Goal: Information Seeking & Learning: Compare options

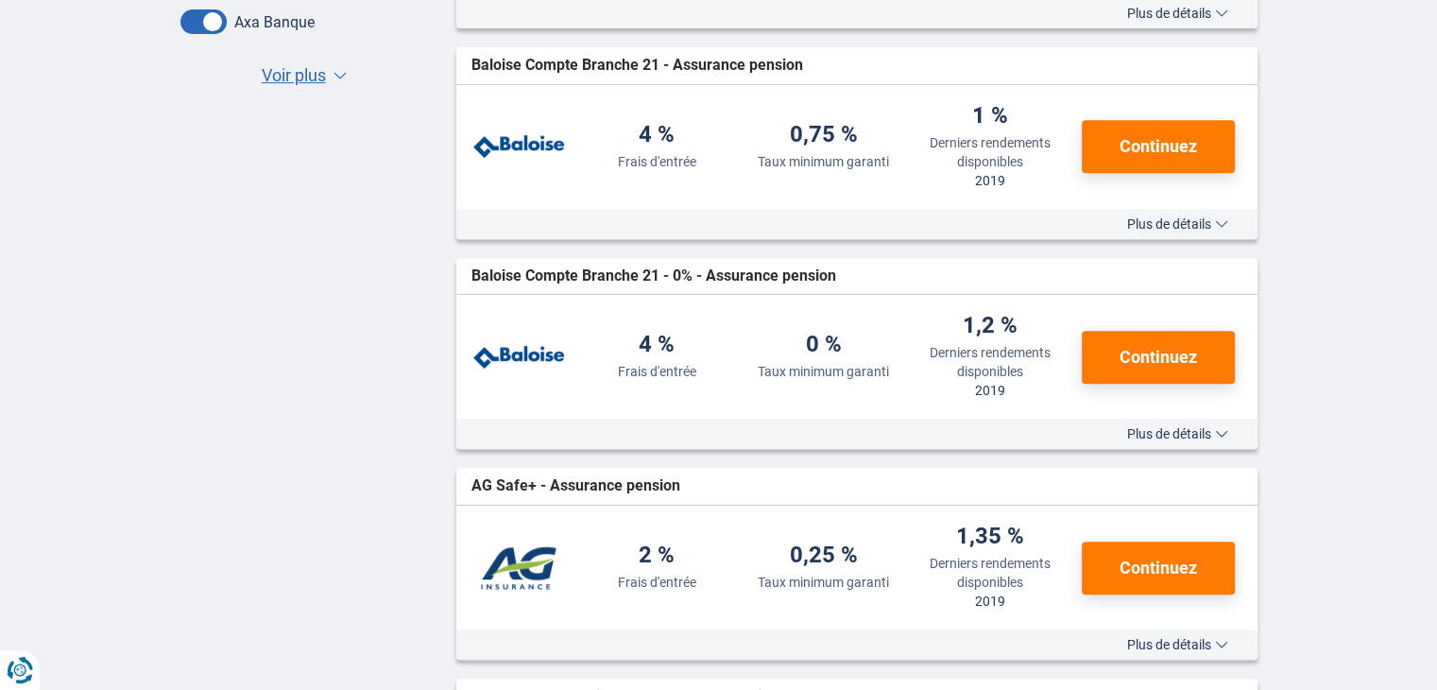
scroll to position [94, 0]
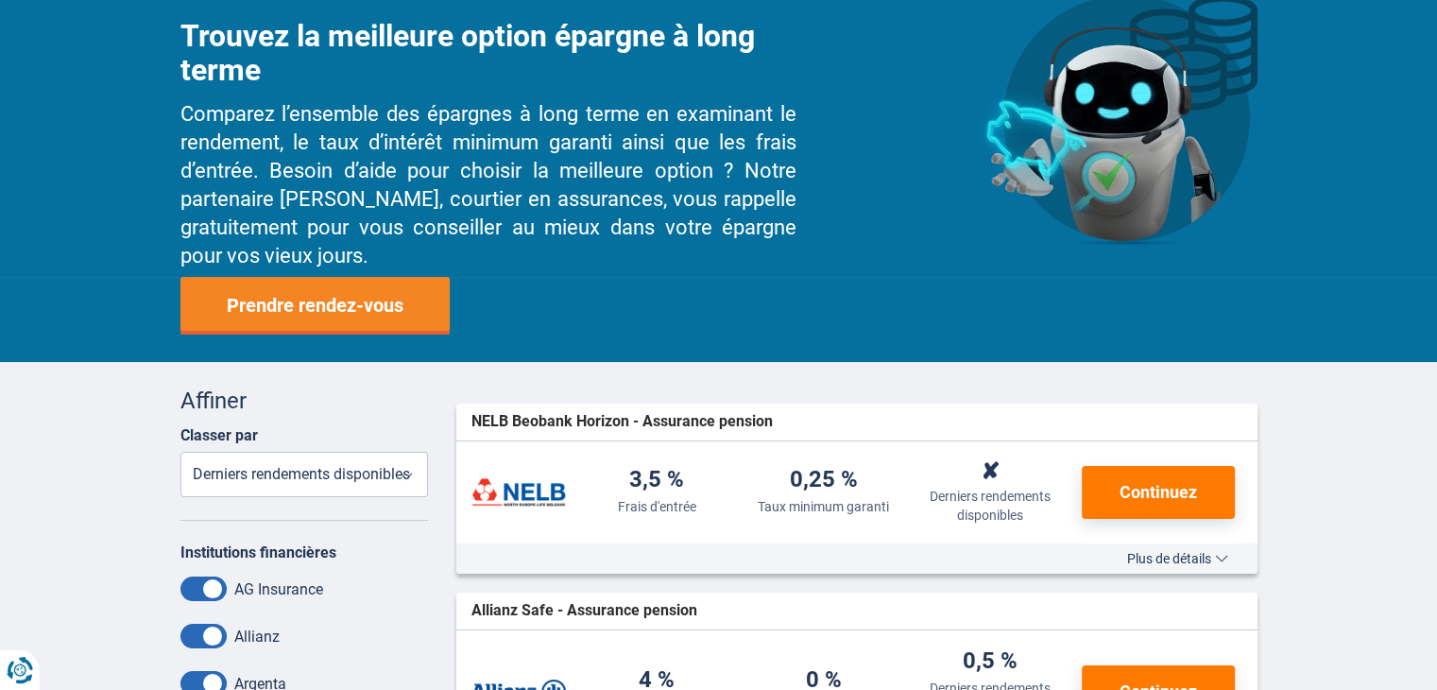
click at [345, 473] on select "Frais d'entrée Taux minimum garanti Derniers rendements disponibles" at bounding box center [304, 474] width 249 height 45
click at [345, 477] on select "Frais d'entrée Taux minimum garanti Derniers rendements disponibles" at bounding box center [304, 474] width 249 height 45
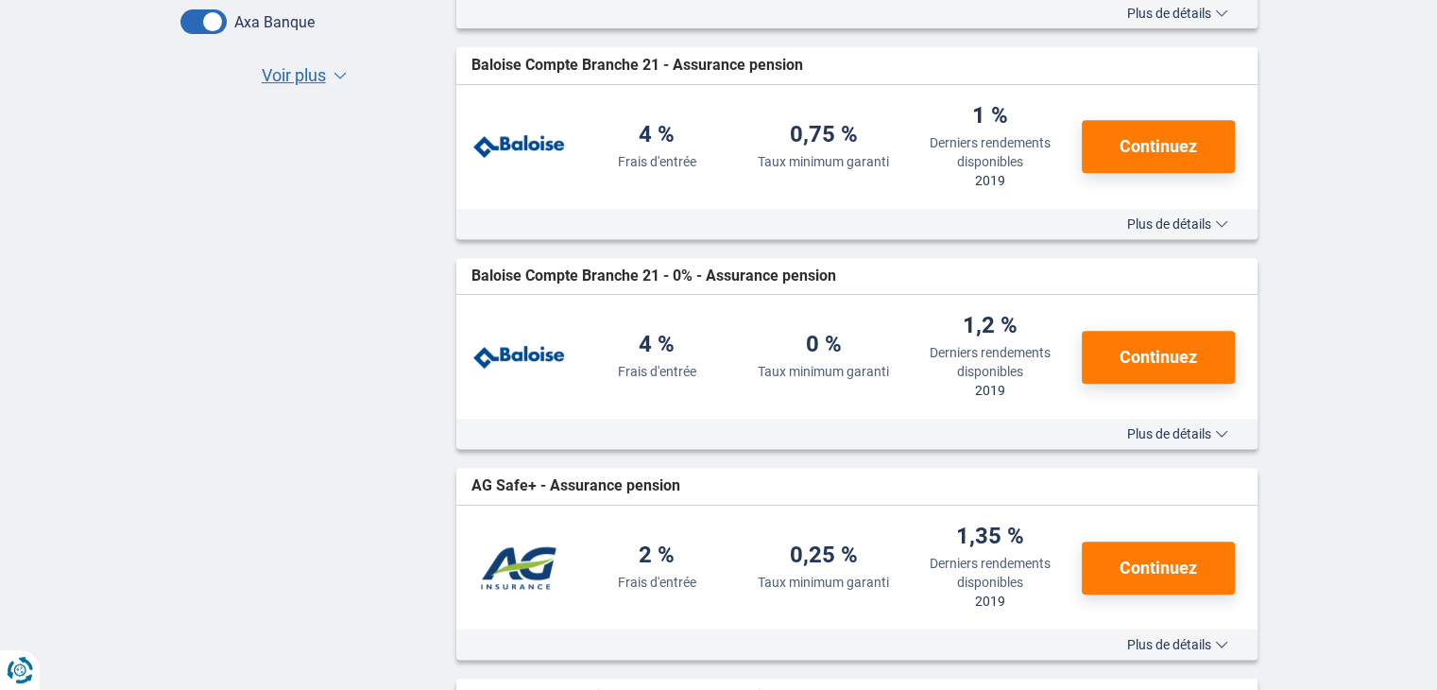
scroll to position [472, 0]
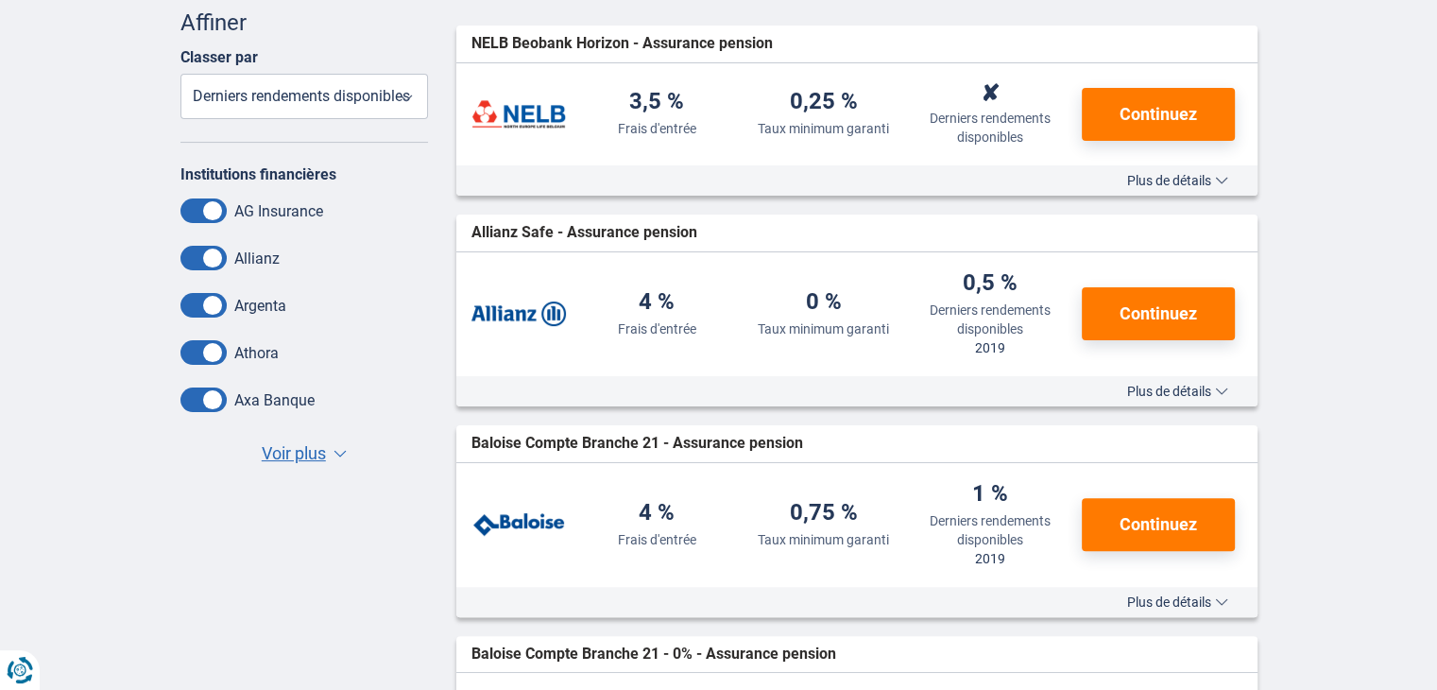
click at [200, 364] on span at bounding box center [203, 352] width 46 height 25
click at [0, 0] on input "checkbox" at bounding box center [0, 0] width 0 height 0
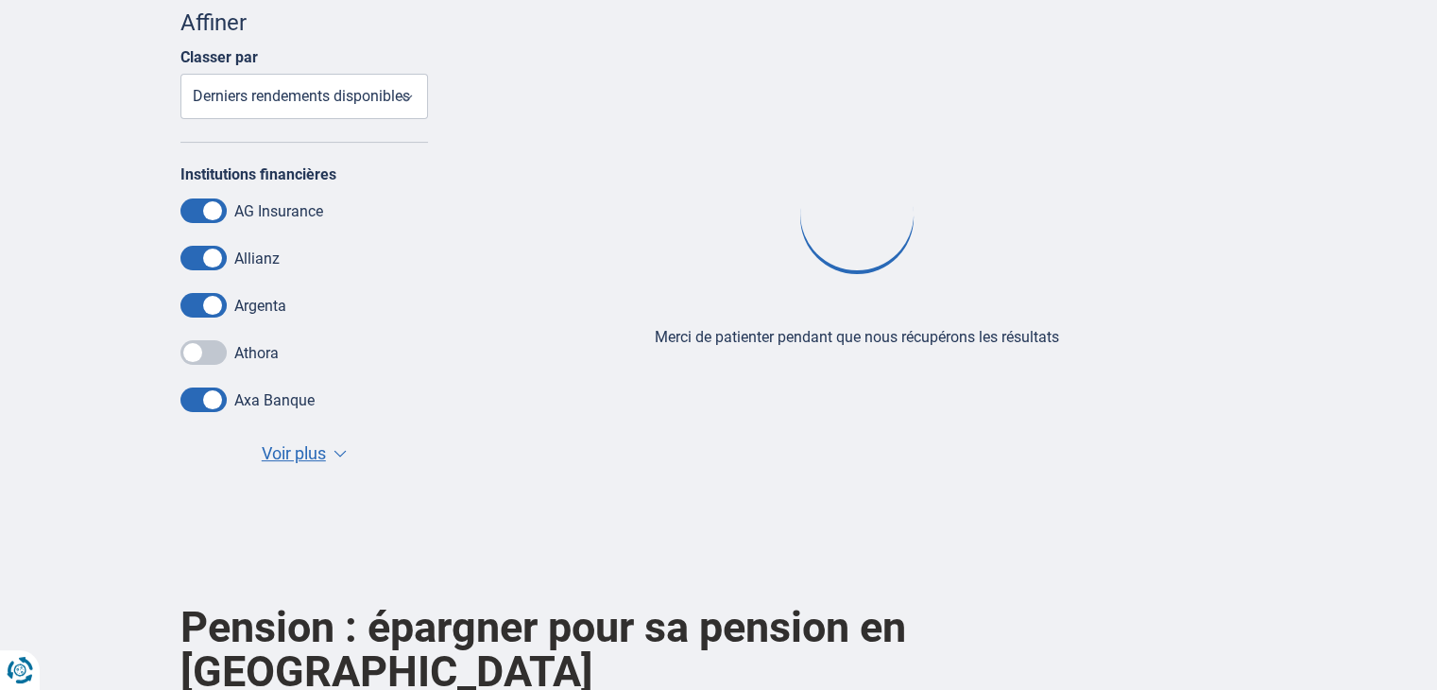
click at [202, 315] on span at bounding box center [203, 305] width 46 height 25
click at [0, 0] on input "checkbox" at bounding box center [0, 0] width 0 height 0
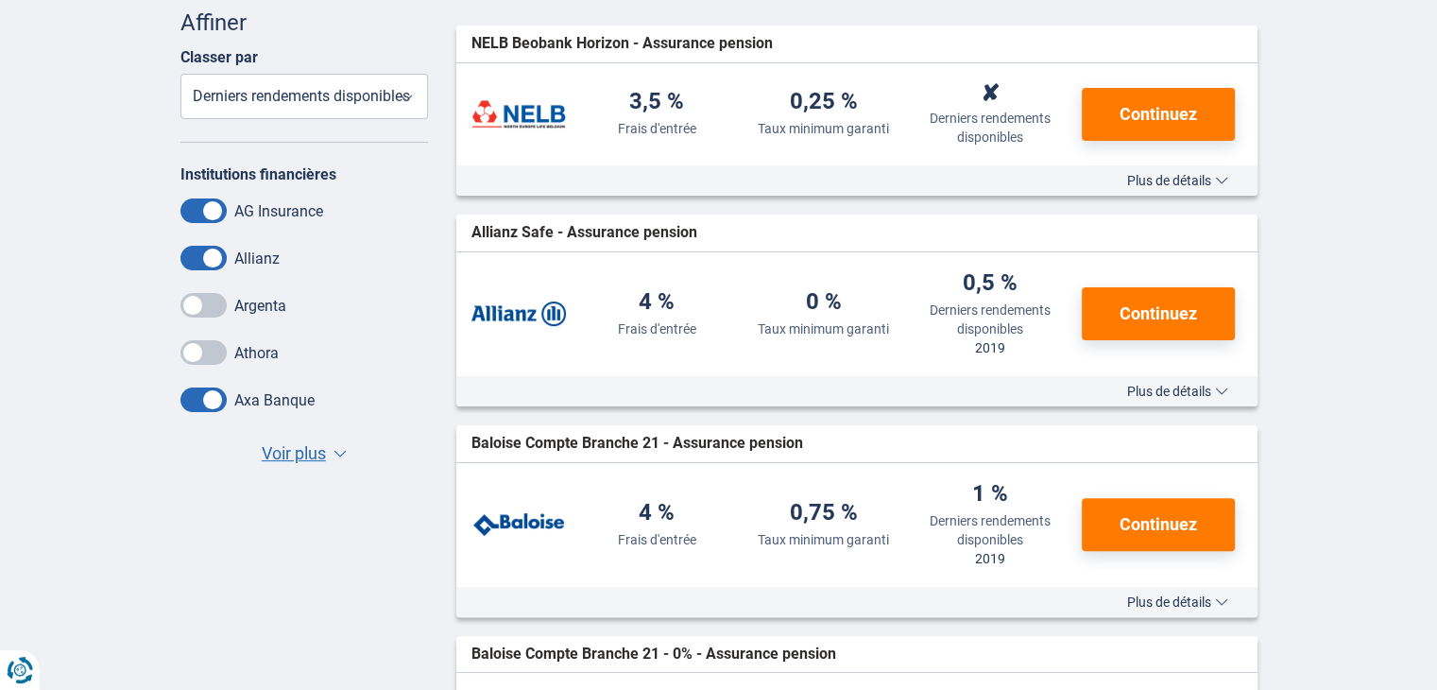
click at [210, 255] on span at bounding box center [203, 258] width 46 height 25
click at [0, 0] on input "checkbox" at bounding box center [0, 0] width 0 height 0
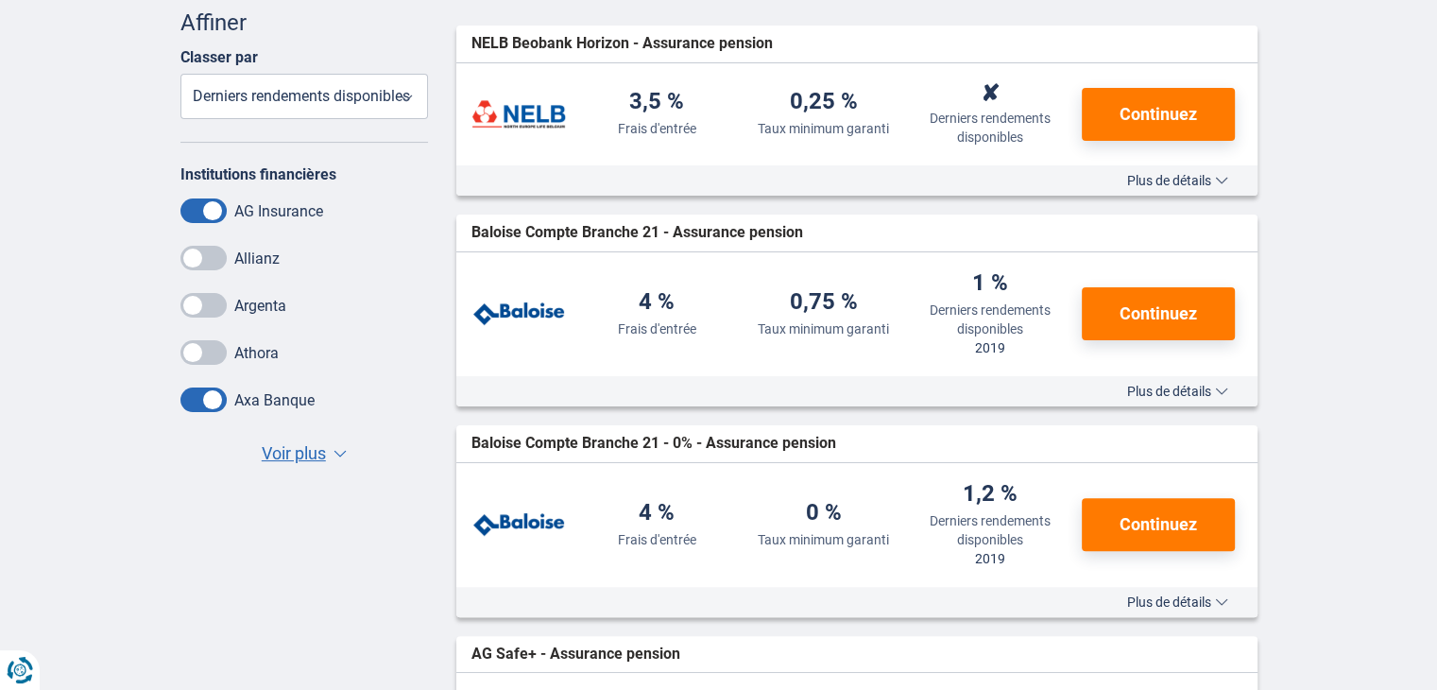
click at [204, 209] on span at bounding box center [203, 210] width 46 height 25
click at [0, 0] on input "checkbox" at bounding box center [0, 0] width 0 height 0
click at [268, 446] on span "Voir plus" at bounding box center [294, 453] width 64 height 25
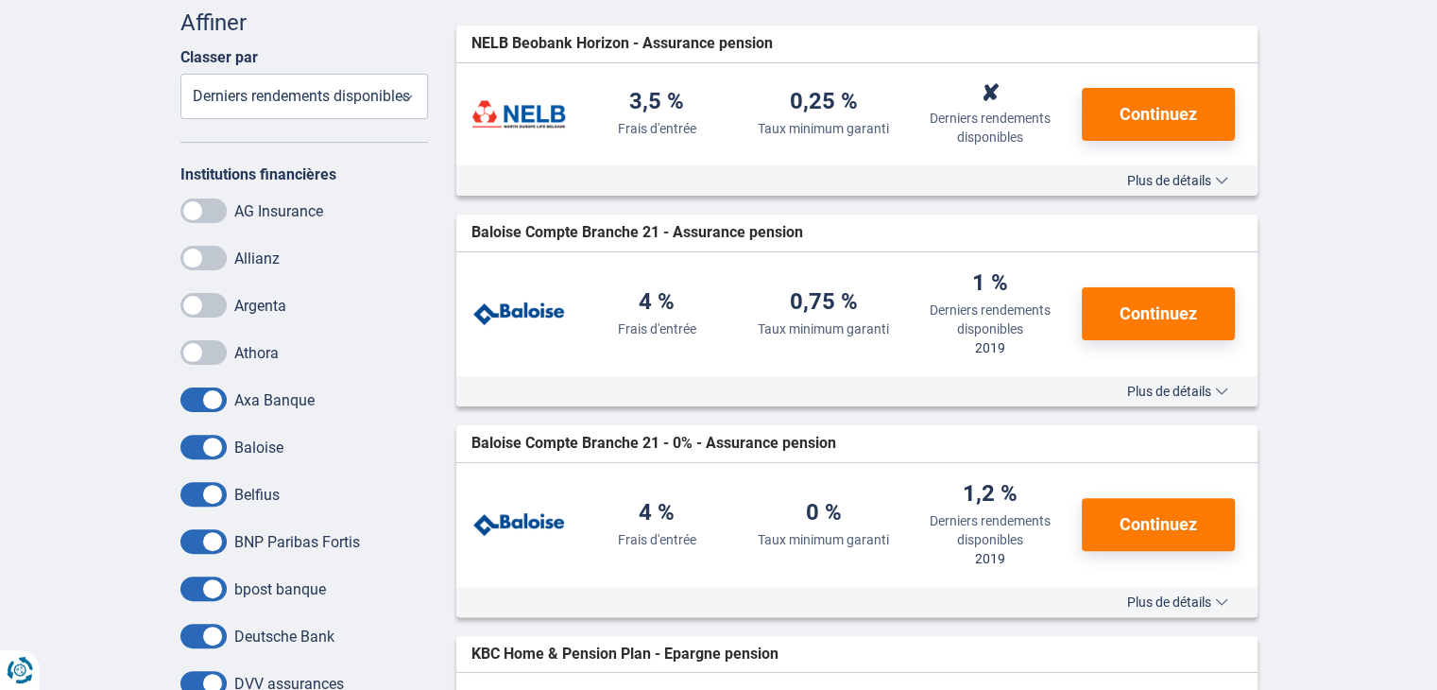
click at [211, 443] on span at bounding box center [203, 447] width 46 height 25
click at [0, 0] on input "checkbox" at bounding box center [0, 0] width 0 height 0
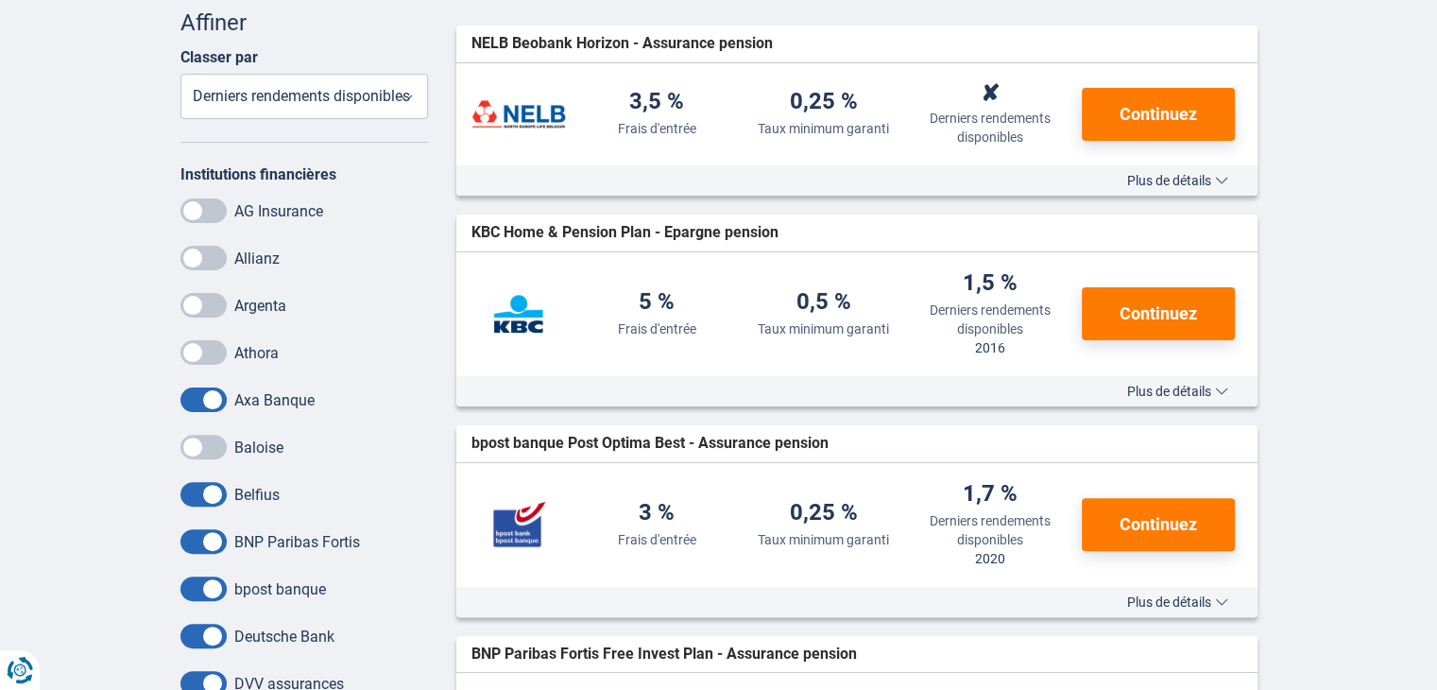
click at [208, 496] on span at bounding box center [203, 494] width 46 height 25
click at [0, 0] on input "checkbox" at bounding box center [0, 0] width 0 height 0
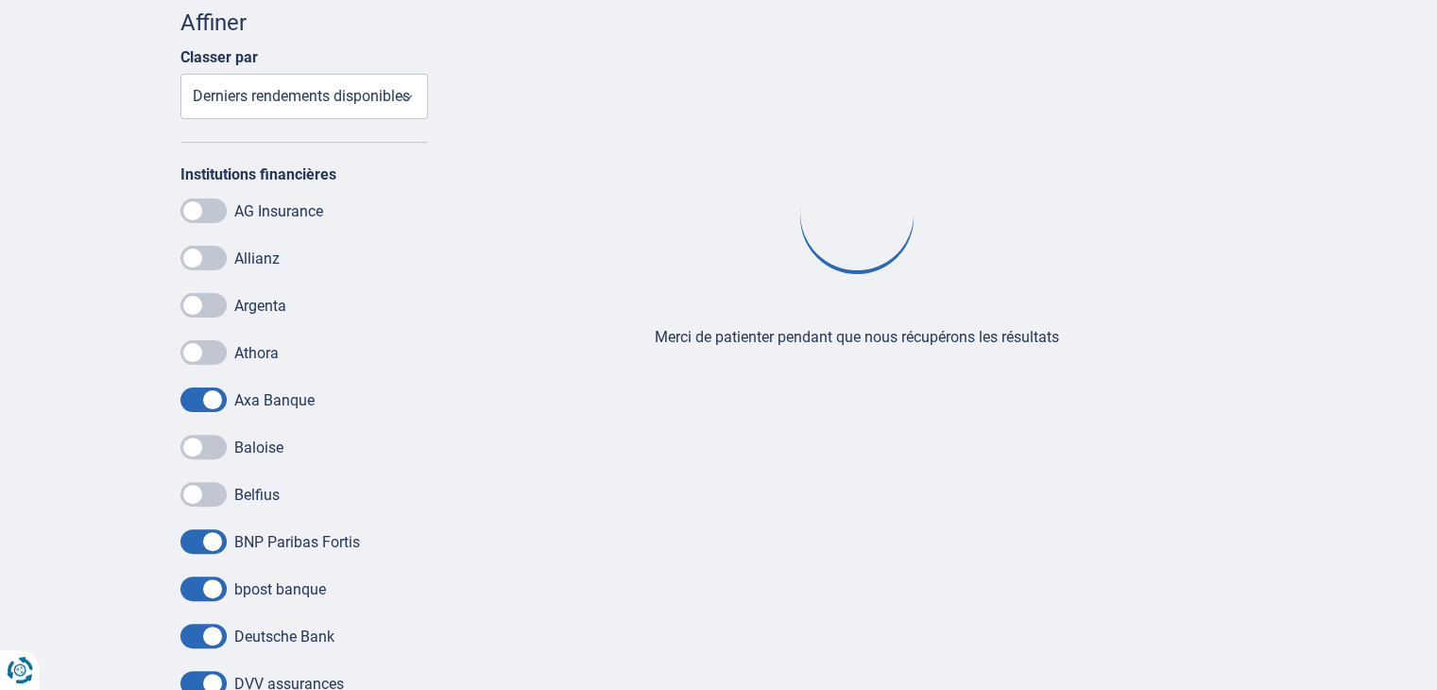
click at [194, 553] on span at bounding box center [203, 541] width 46 height 25
click at [0, 0] on input "checkbox" at bounding box center [0, 0] width 0 height 0
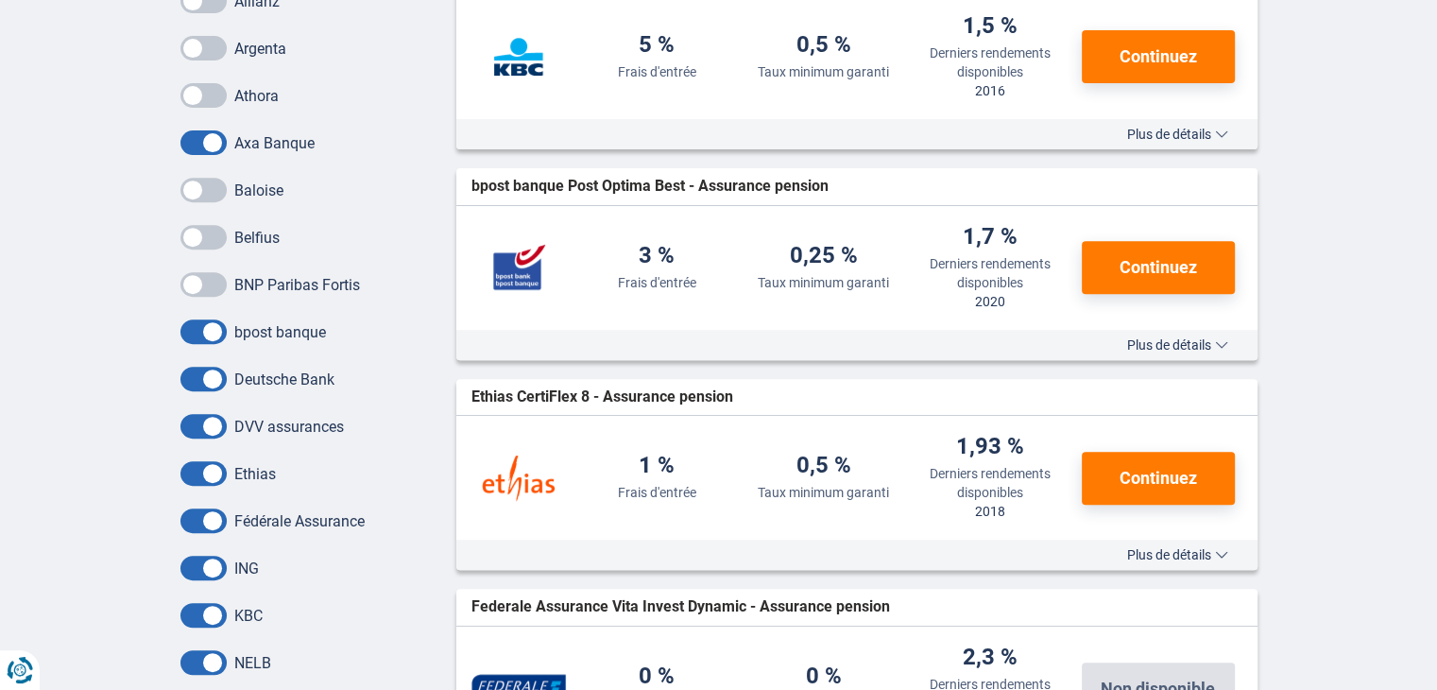
scroll to position [756, 0]
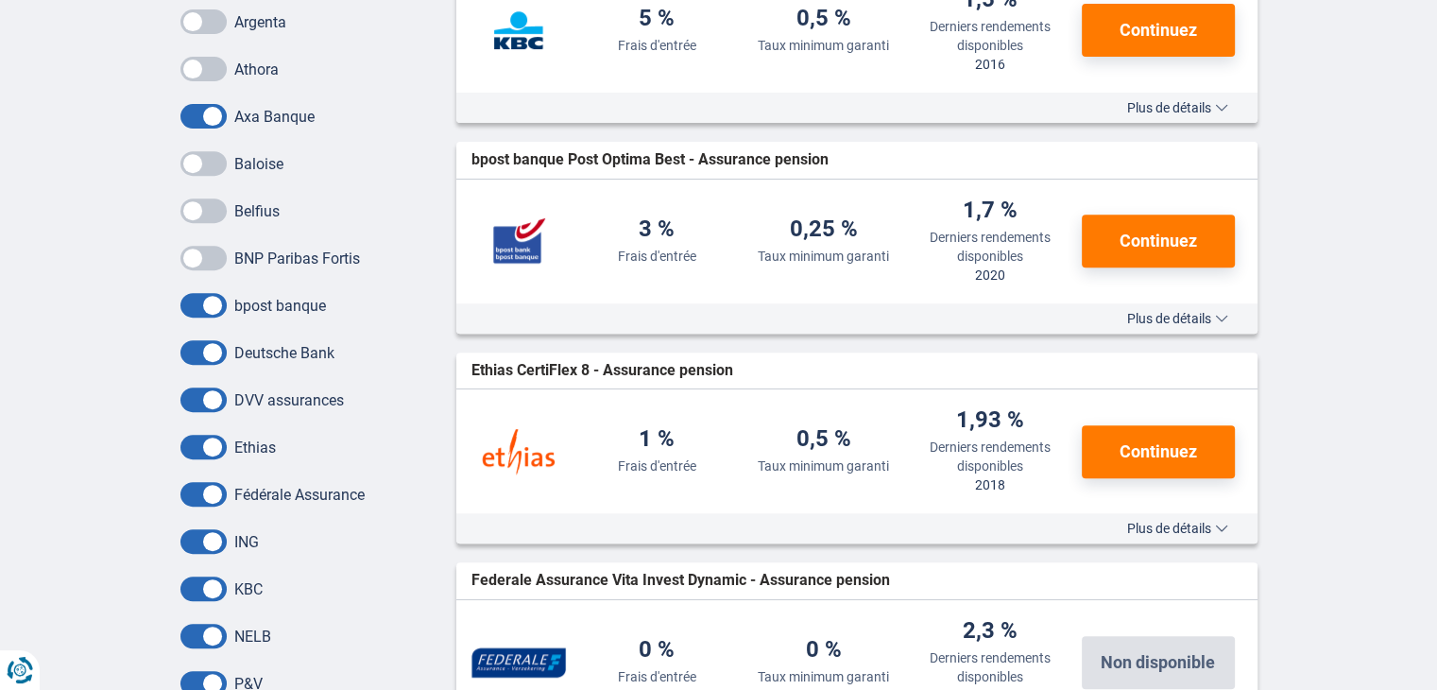
click at [204, 355] on span at bounding box center [203, 352] width 46 height 25
click at [0, 0] on input "checkbox" at bounding box center [0, 0] width 0 height 0
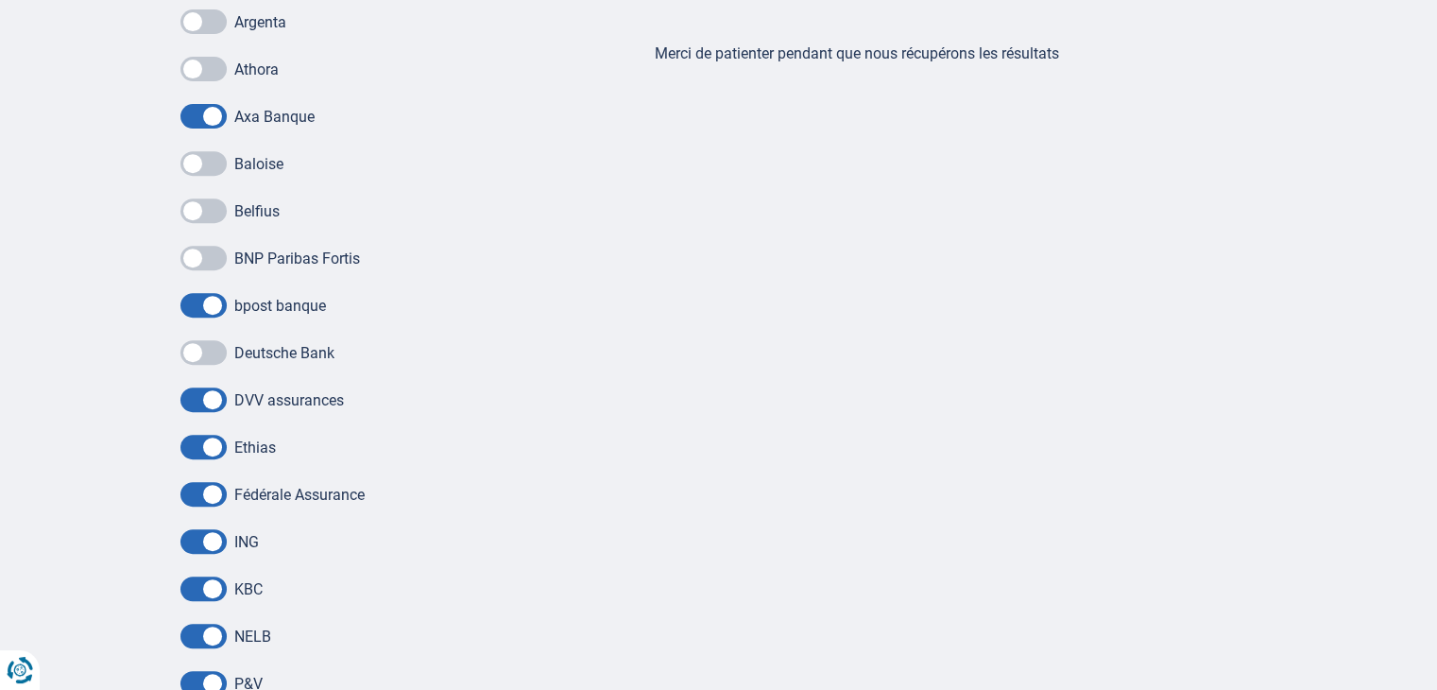
click at [199, 306] on span at bounding box center [203, 305] width 46 height 25
click at [0, 0] on input "checkbox" at bounding box center [0, 0] width 0 height 0
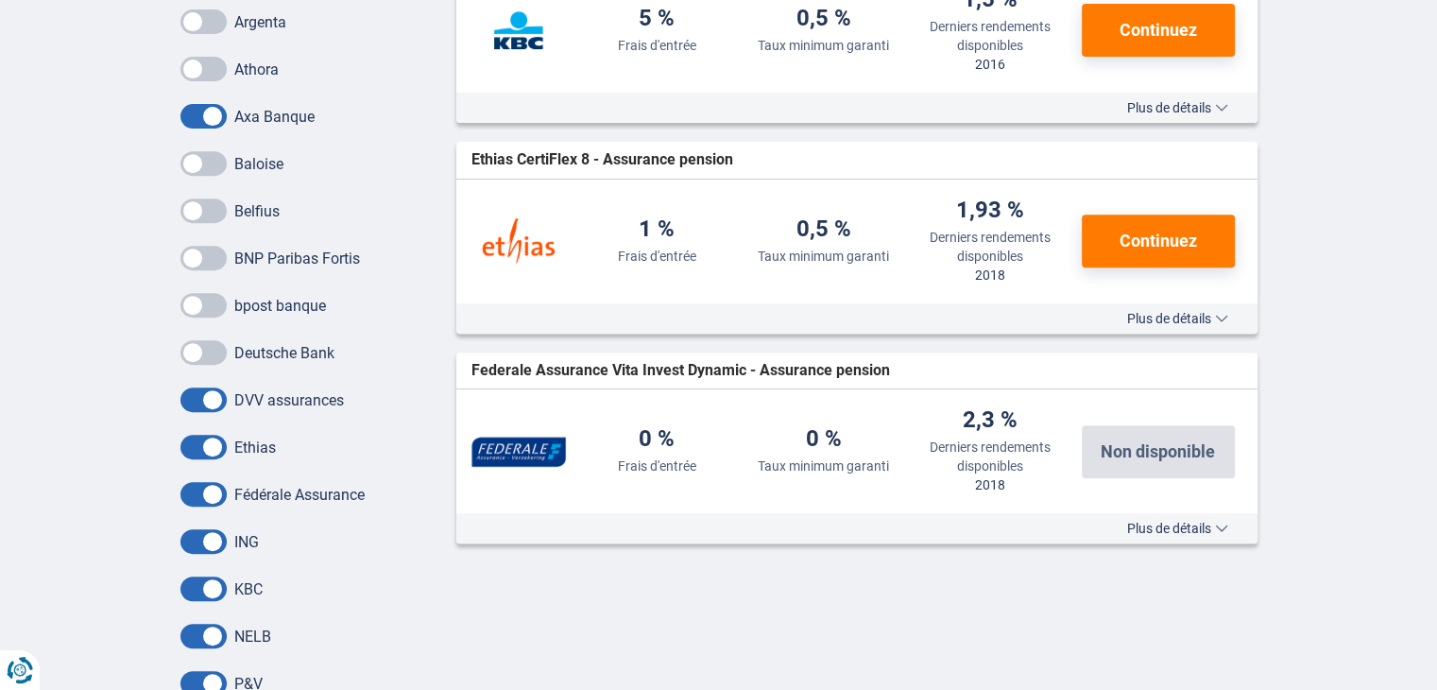
click at [195, 413] on div "Baloise Belfius BNP Paribas Fortis bpost banque Deutsche Bank DVV assurances [G…" at bounding box center [304, 447] width 249 height 592
click at [197, 441] on span at bounding box center [203, 447] width 46 height 25
click at [0, 0] on input "checkbox" at bounding box center [0, 0] width 0 height 0
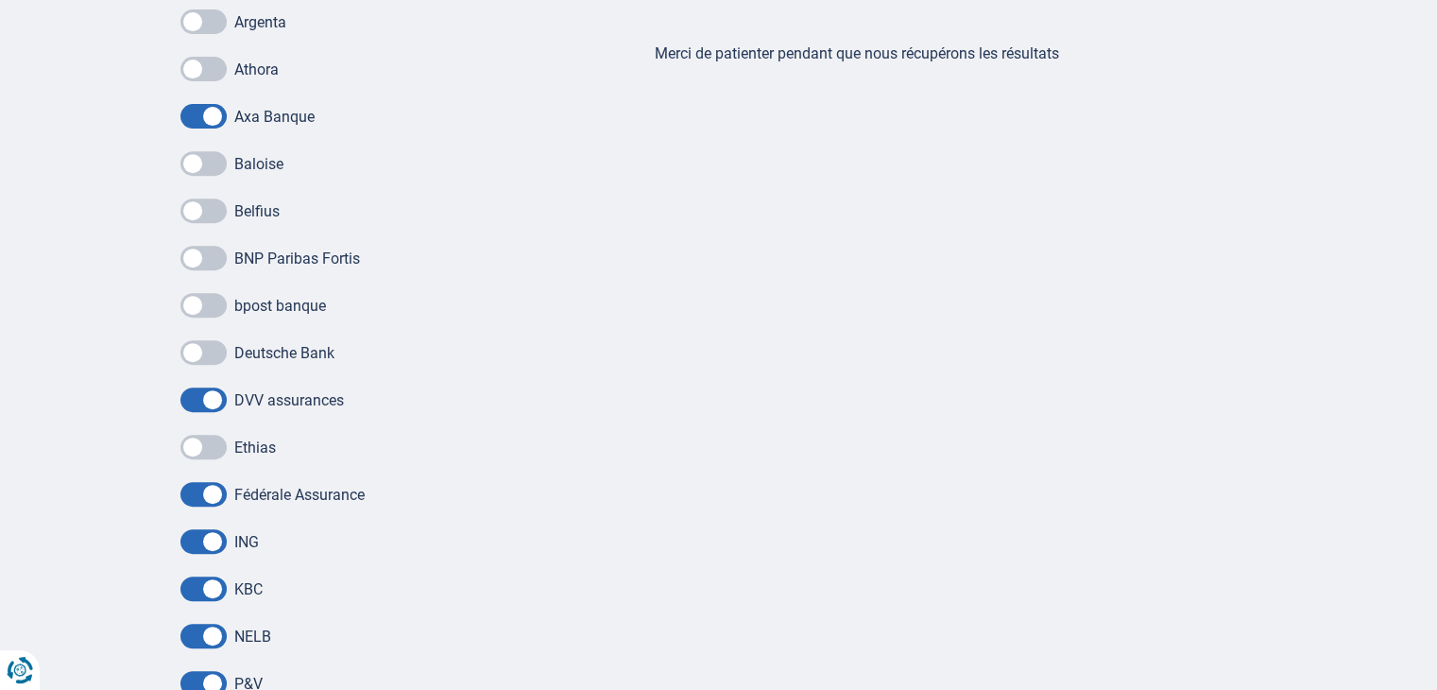
click at [199, 404] on span at bounding box center [203, 399] width 46 height 25
click at [0, 0] on input "checkbox" at bounding box center [0, 0] width 0 height 0
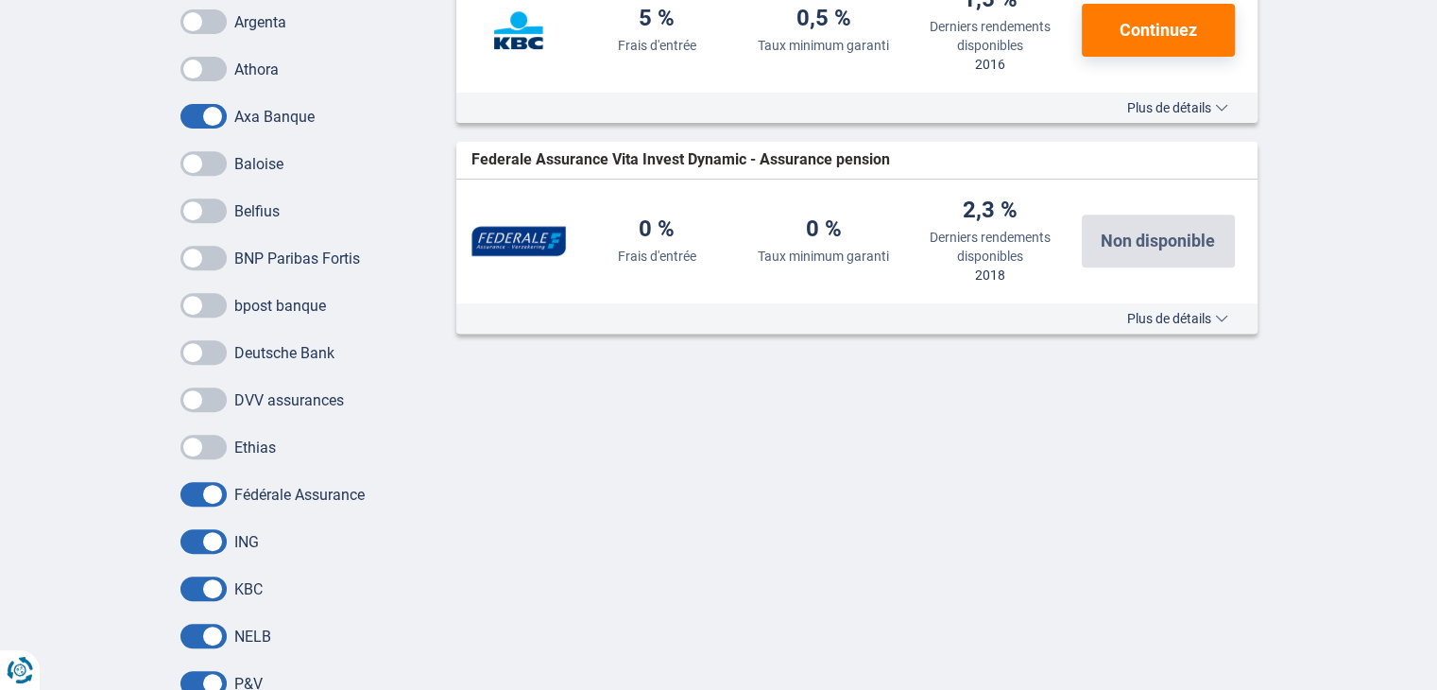
click at [204, 506] on span at bounding box center [203, 494] width 46 height 25
click at [0, 0] on input "checkbox" at bounding box center [0, 0] width 0 height 0
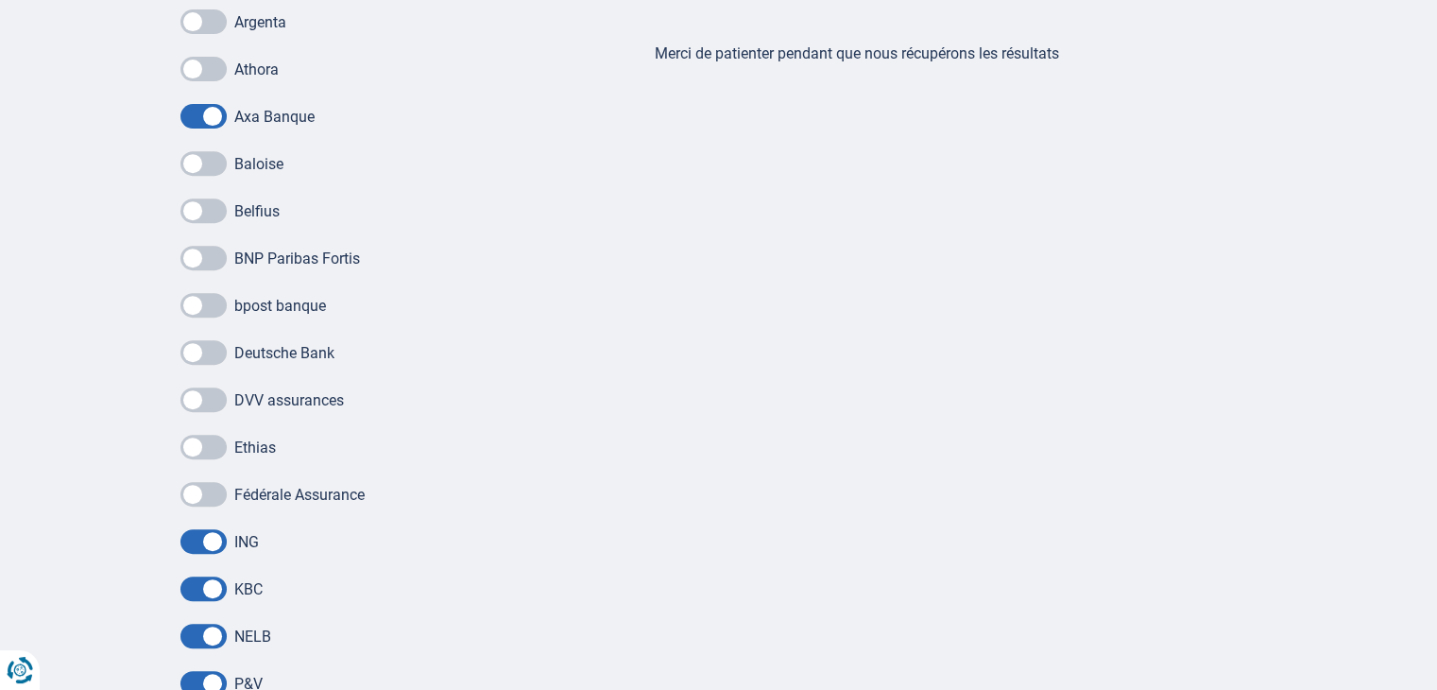
click at [193, 552] on span at bounding box center [203, 541] width 46 height 25
click at [0, 0] on input "checkbox" at bounding box center [0, 0] width 0 height 0
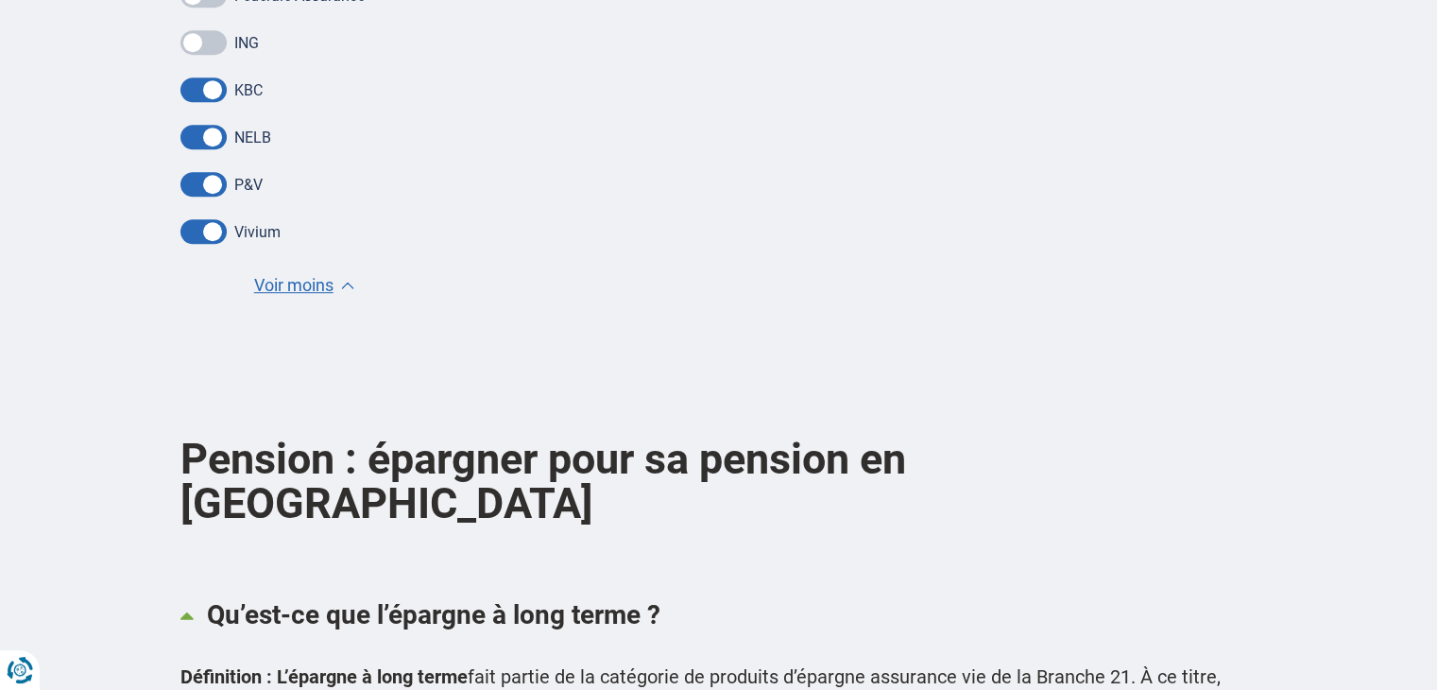
scroll to position [1323, 0]
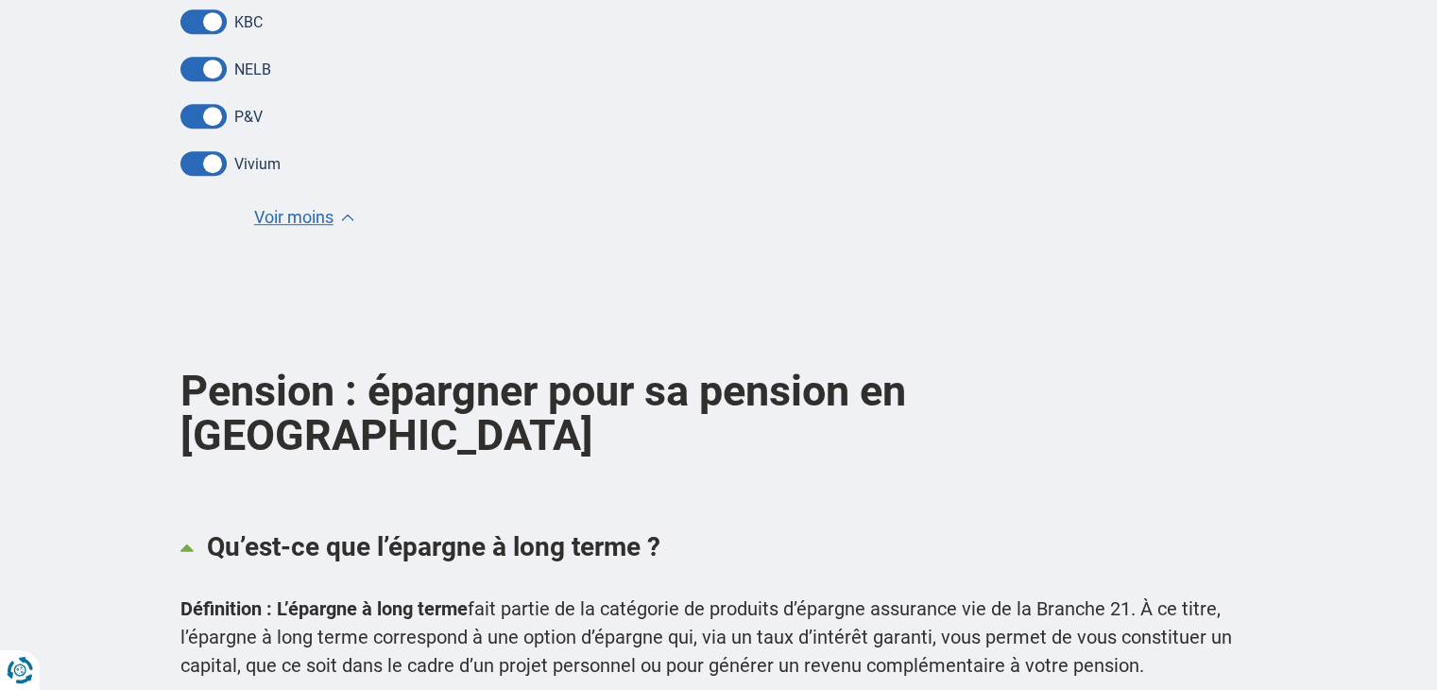
drag, startPoint x: 196, startPoint y: 129, endPoint x: 199, endPoint y: 114, distance: 15.6
click at [197, 111] on span at bounding box center [203, 116] width 46 height 25
click at [0, 0] on input "checkbox" at bounding box center [0, 0] width 0 height 0
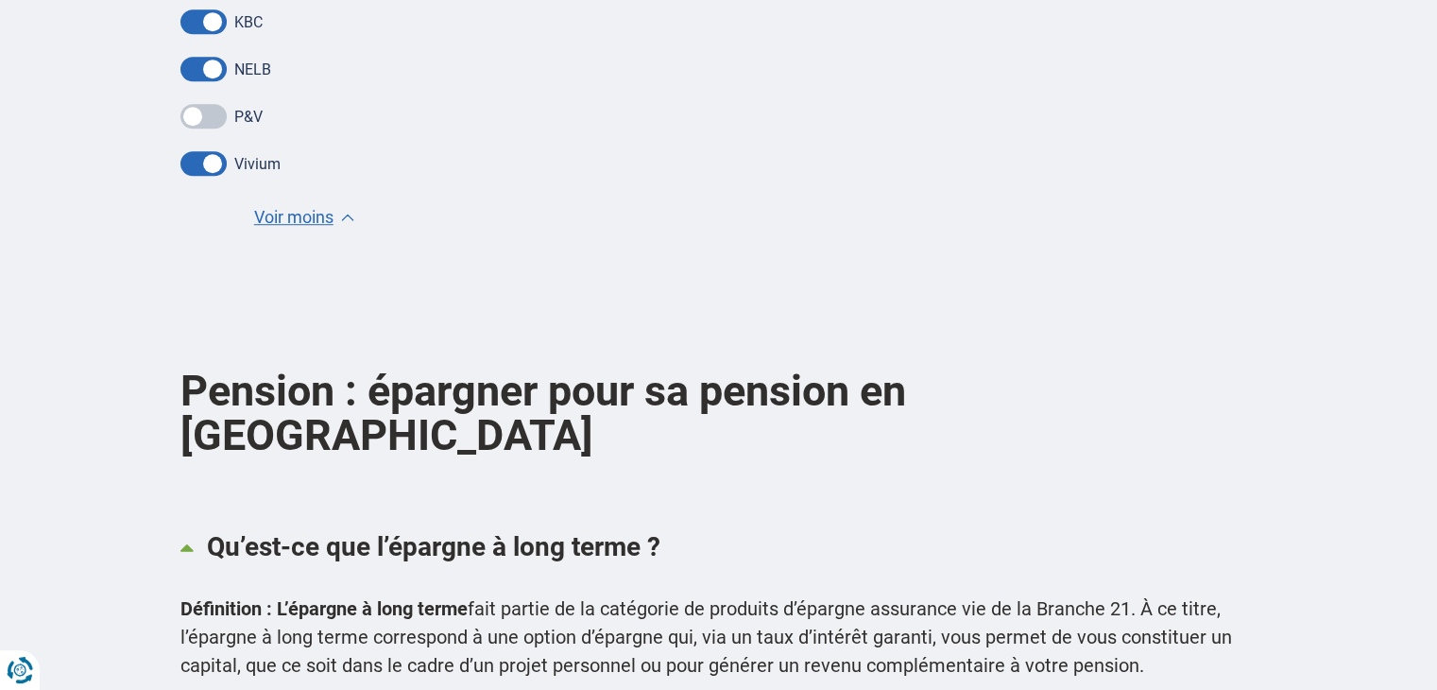
click at [204, 64] on span at bounding box center [203, 69] width 46 height 25
click at [0, 0] on input "checkbox" at bounding box center [0, 0] width 0 height 0
click at [206, 22] on span at bounding box center [203, 21] width 46 height 25
click at [0, 0] on input "checkbox" at bounding box center [0, 0] width 0 height 0
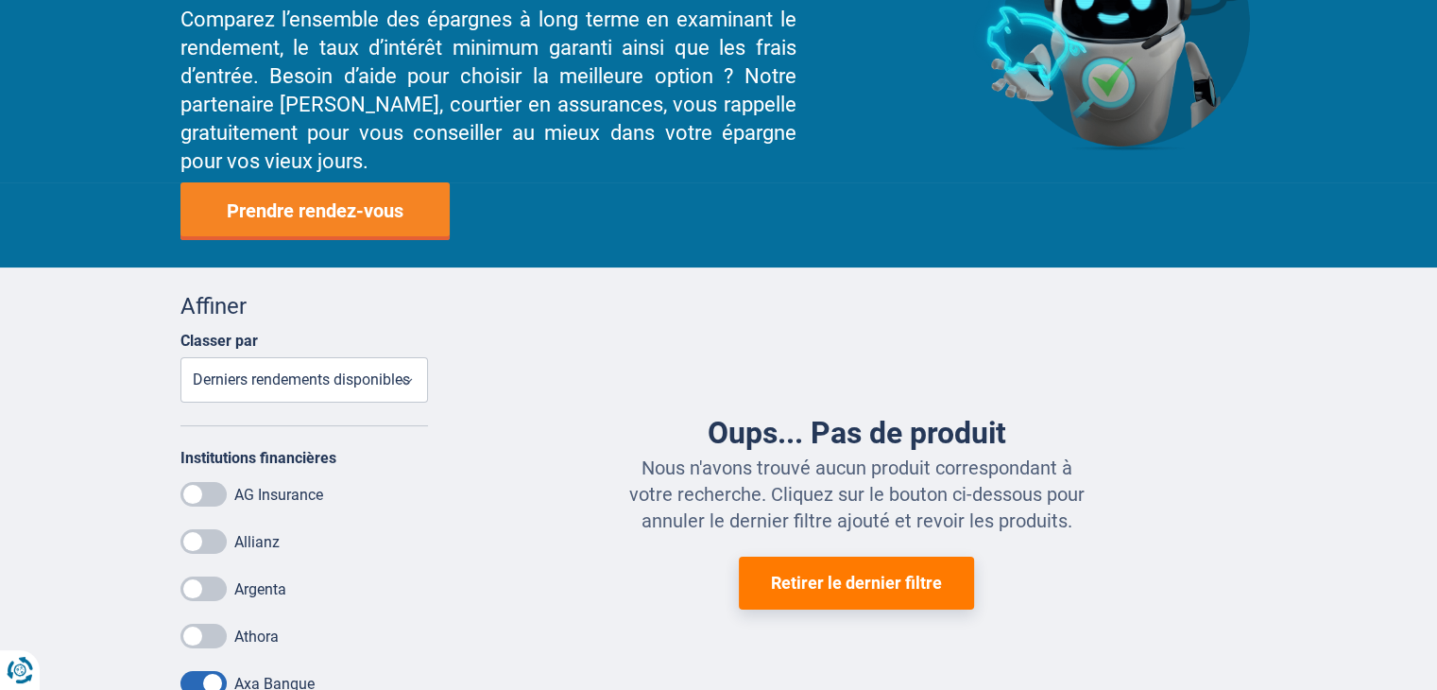
scroll to position [378, 0]
